Goal: Task Accomplishment & Management: Use online tool/utility

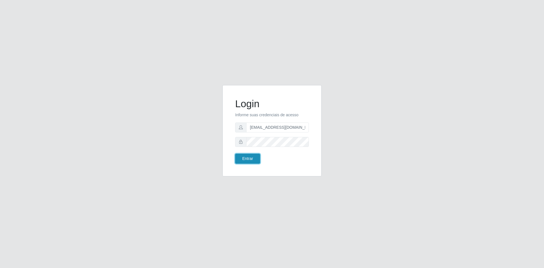
click at [250, 160] on button "Entrar" at bounding box center [247, 159] width 25 height 10
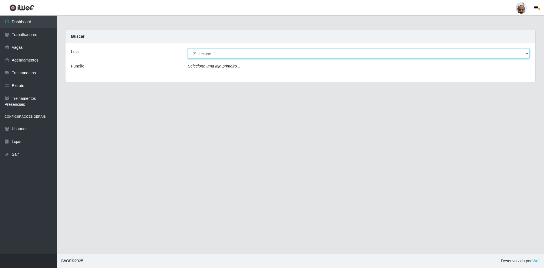
click at [260, 53] on select "[Selecione...] Mar Vermelho - Loja 05" at bounding box center [359, 54] width 342 height 10
select select "252"
click at [188, 49] on select "[Selecione...] Mar Vermelho - Loja 05" at bounding box center [359, 54] width 342 height 10
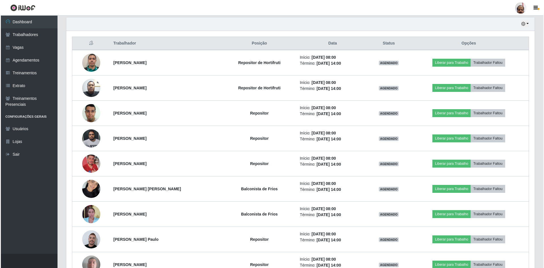
scroll to position [227, 0]
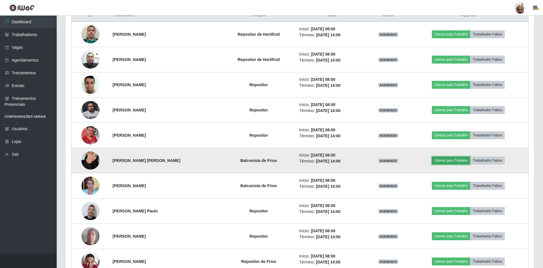
click at [451, 158] on button "Liberar para Trabalho" at bounding box center [451, 160] width 38 height 8
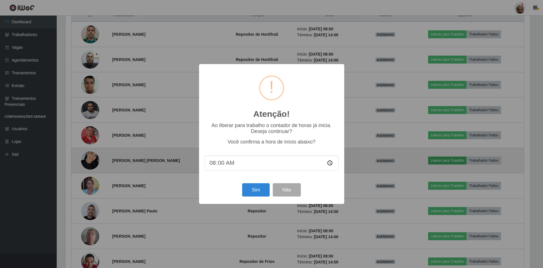
scroll to position [118, 466]
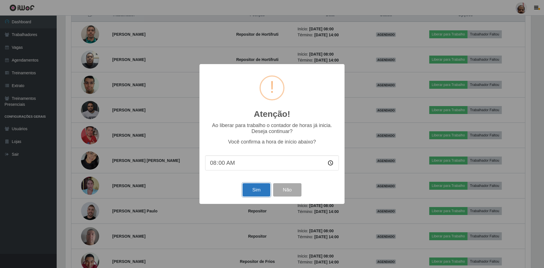
click at [259, 190] on button "Sim" at bounding box center [256, 189] width 27 height 13
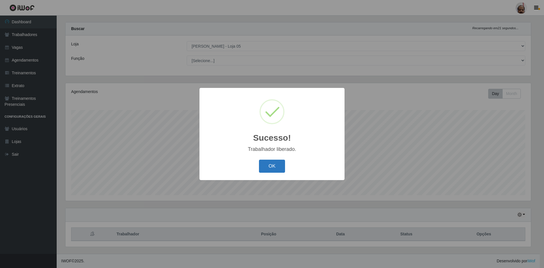
click at [266, 168] on button "OK" at bounding box center [272, 166] width 26 height 13
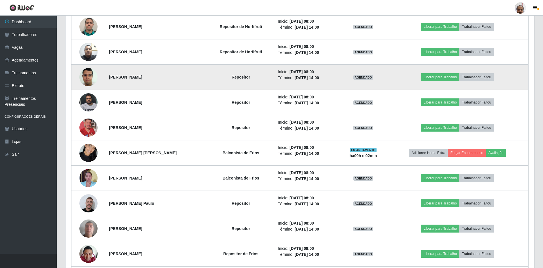
scroll to position [263, 0]
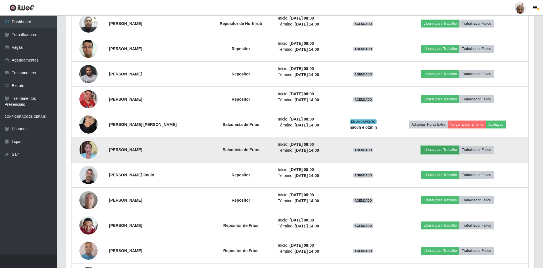
click at [438, 149] on button "Liberar para Trabalho" at bounding box center [440, 150] width 38 height 8
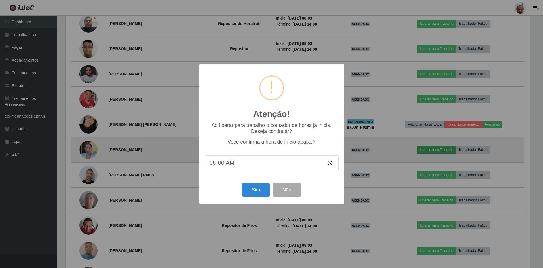
scroll to position [118, 466]
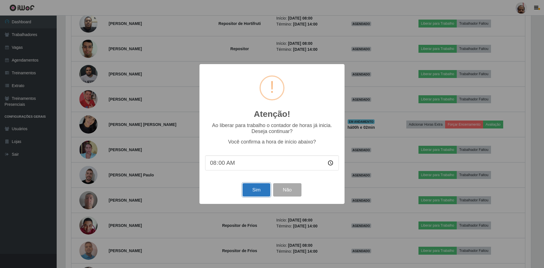
click at [254, 190] on button "Sim" at bounding box center [256, 189] width 27 height 13
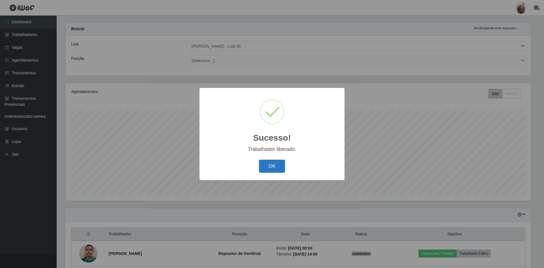
click at [279, 172] on button "OK" at bounding box center [272, 166] width 26 height 13
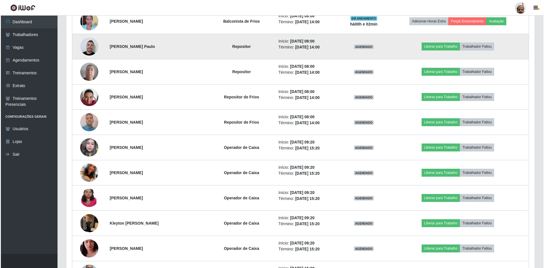
scroll to position [404, 0]
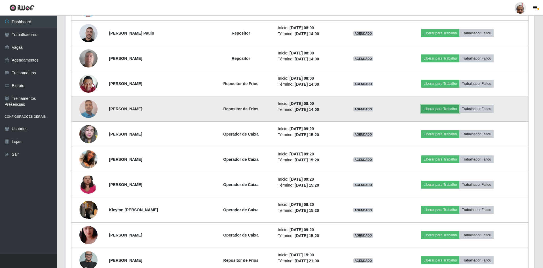
click at [438, 109] on button "Liberar para Trabalho" at bounding box center [440, 109] width 38 height 8
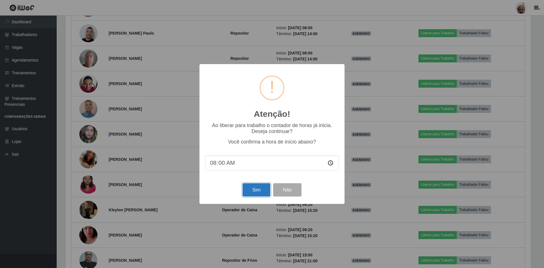
click at [252, 190] on button "Sim" at bounding box center [256, 189] width 27 height 13
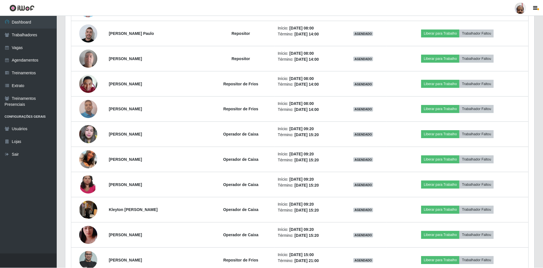
scroll to position [0, 0]
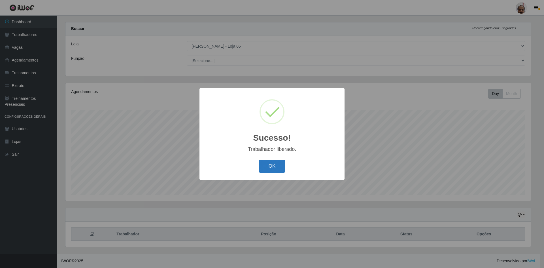
click at [274, 168] on button "OK" at bounding box center [272, 166] width 26 height 13
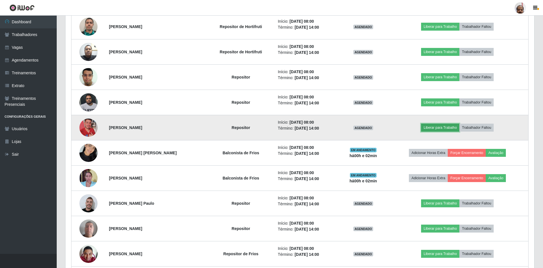
click at [436, 126] on button "Liberar para Trabalho" at bounding box center [440, 128] width 38 height 8
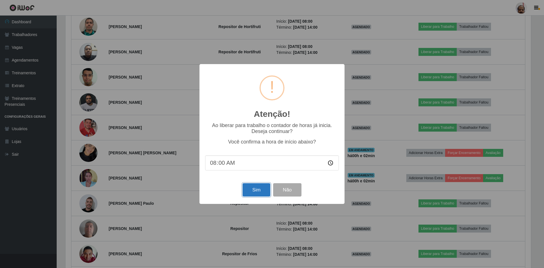
click at [252, 190] on button "Sim" at bounding box center [256, 189] width 27 height 13
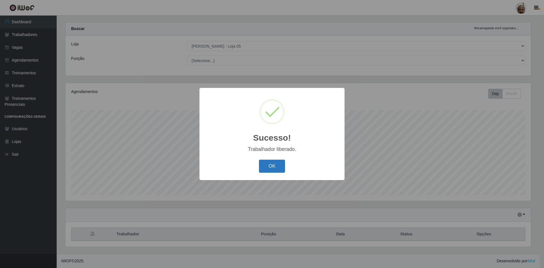
click at [264, 167] on button "OK" at bounding box center [272, 166] width 26 height 13
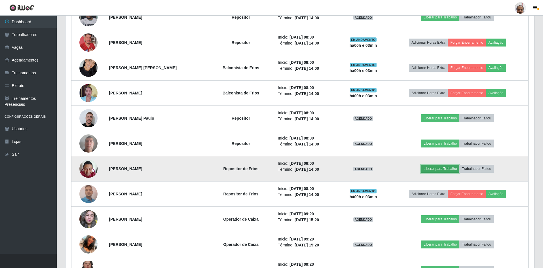
click at [441, 168] on button "Liberar para Trabalho" at bounding box center [440, 169] width 38 height 8
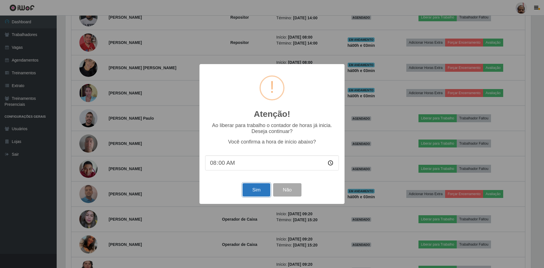
click at [254, 192] on button "Sim" at bounding box center [256, 189] width 27 height 13
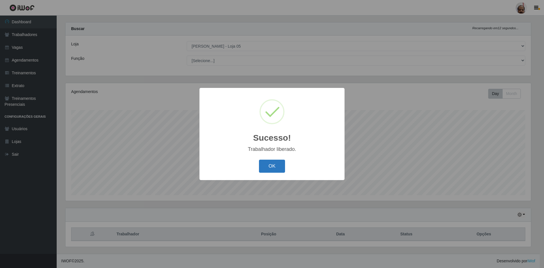
click at [262, 170] on button "OK" at bounding box center [272, 166] width 26 height 13
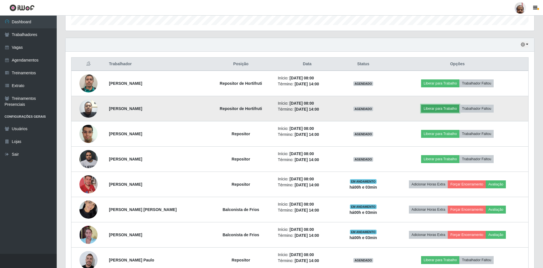
click at [434, 108] on button "Liberar para Trabalho" at bounding box center [440, 109] width 38 height 8
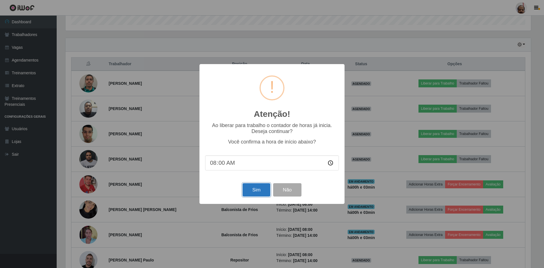
click at [252, 189] on button "Sim" at bounding box center [256, 189] width 27 height 13
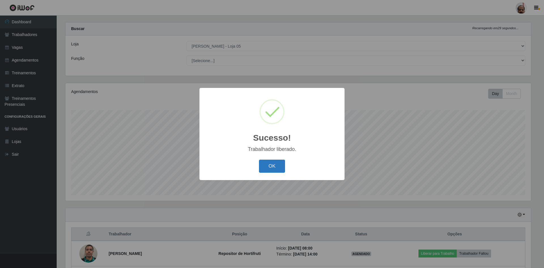
click at [275, 167] on button "OK" at bounding box center [272, 166] width 26 height 13
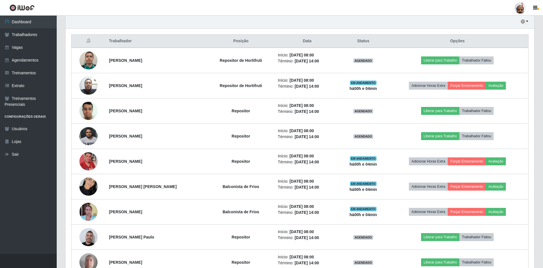
scroll to position [206, 0]
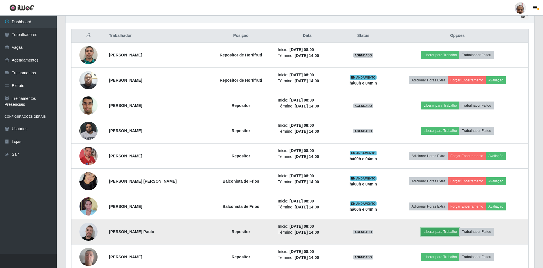
click at [436, 232] on button "Liberar para Trabalho" at bounding box center [440, 232] width 38 height 8
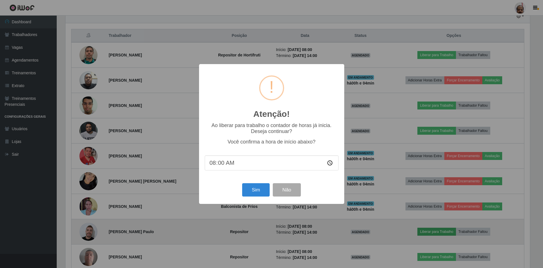
scroll to position [118, 466]
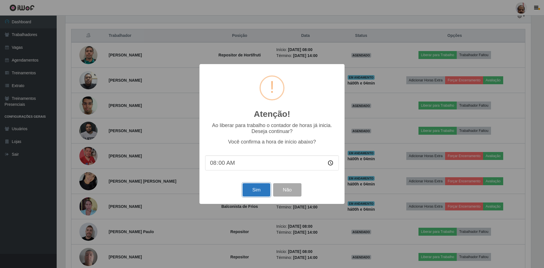
click at [253, 194] on button "Sim" at bounding box center [256, 189] width 27 height 13
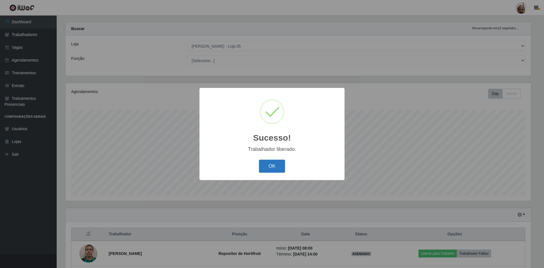
click at [282, 169] on button "OK" at bounding box center [272, 166] width 26 height 13
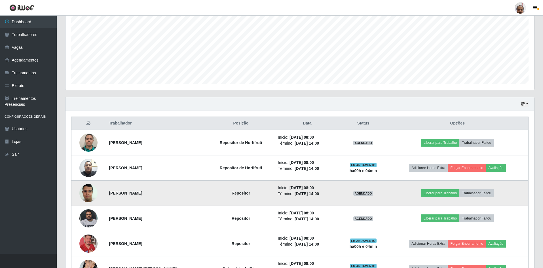
scroll to position [121, 0]
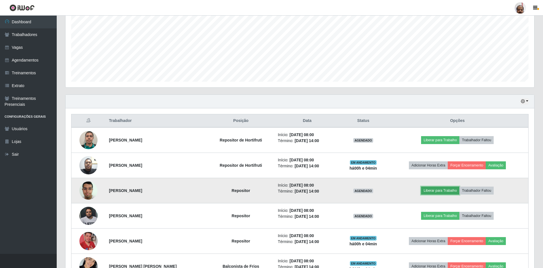
click at [440, 191] on button "Liberar para Trabalho" at bounding box center [440, 190] width 38 height 8
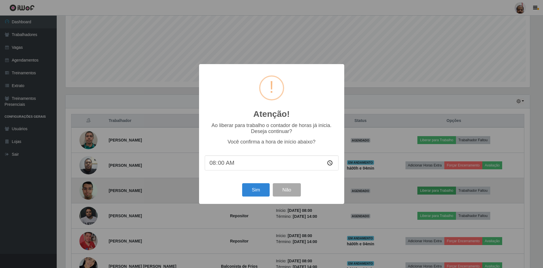
scroll to position [118, 466]
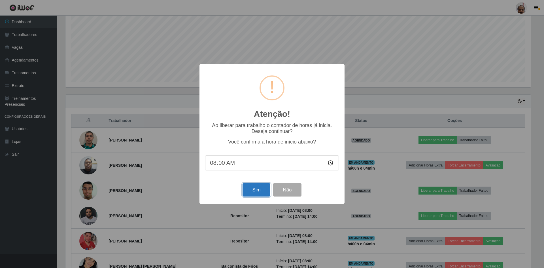
click at [257, 193] on button "Sim" at bounding box center [256, 189] width 27 height 13
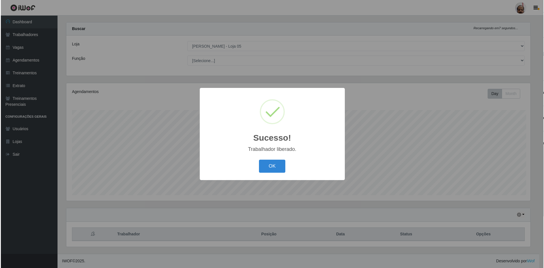
scroll to position [8, 0]
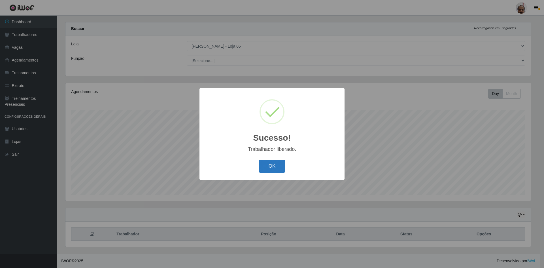
click at [266, 169] on button "OK" at bounding box center [272, 166] width 26 height 13
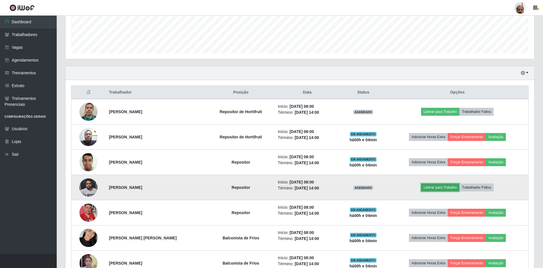
click at [438, 187] on button "Liberar para Trabalho" at bounding box center [440, 187] width 38 height 8
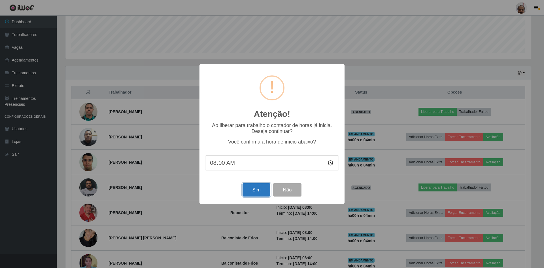
click at [249, 191] on button "Sim" at bounding box center [256, 189] width 27 height 13
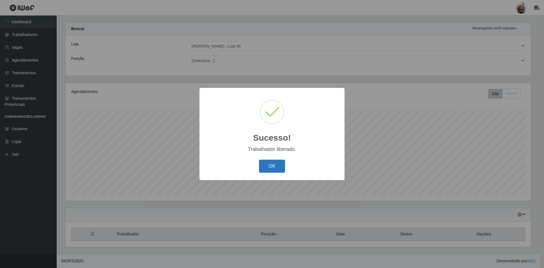
click at [271, 168] on button "OK" at bounding box center [272, 166] width 26 height 13
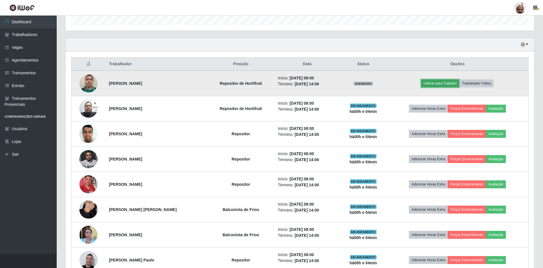
click at [433, 84] on button "Liberar para Trabalho" at bounding box center [440, 83] width 38 height 8
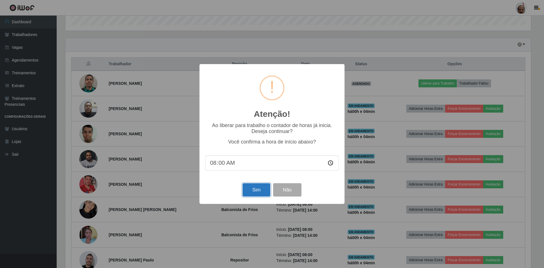
click at [258, 191] on button "Sim" at bounding box center [256, 189] width 27 height 13
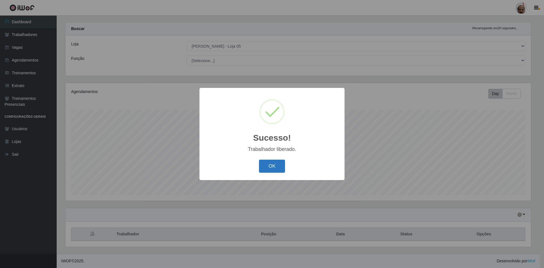
click at [276, 165] on button "OK" at bounding box center [272, 166] width 26 height 13
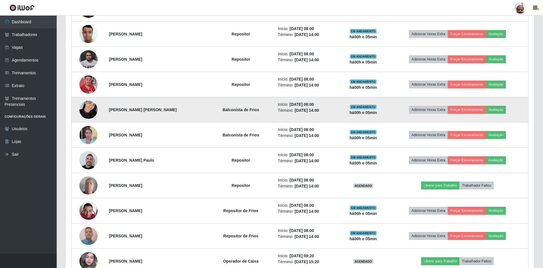
scroll to position [291, 0]
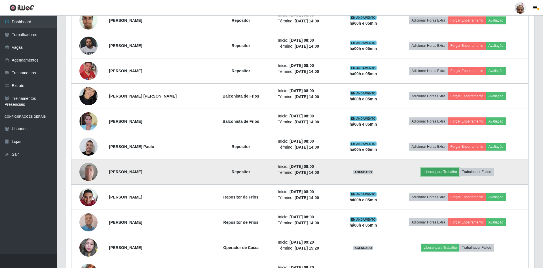
click at [441, 172] on button "Liberar para Trabalho" at bounding box center [440, 172] width 38 height 8
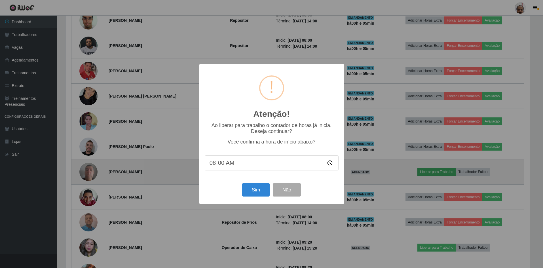
scroll to position [118, 466]
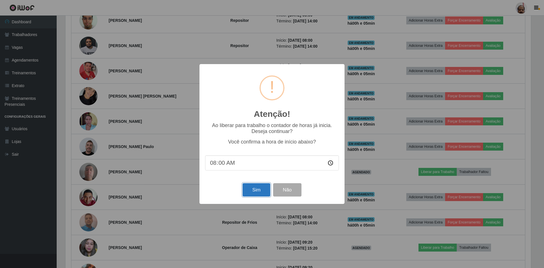
click at [256, 192] on button "Sim" at bounding box center [256, 189] width 27 height 13
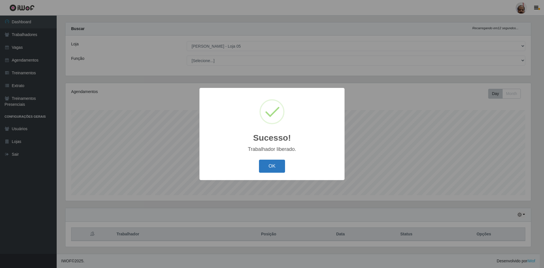
click at [268, 166] on button "OK" at bounding box center [272, 166] width 26 height 13
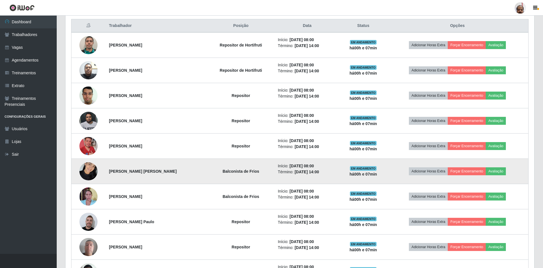
scroll to position [206, 0]
